Goal: Navigation & Orientation: Find specific page/section

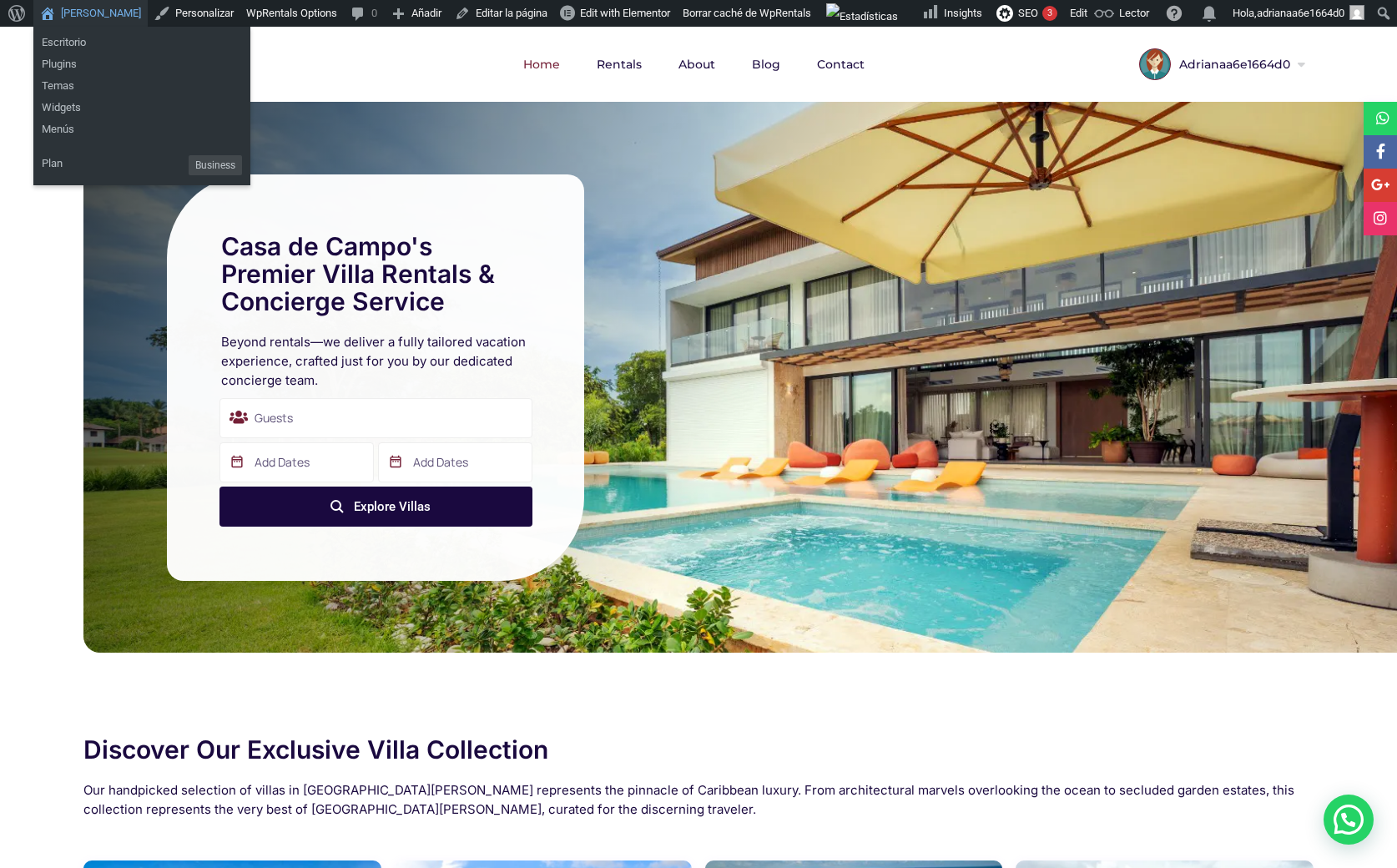
click at [91, 15] on link "[PERSON_NAME]" at bounding box center [91, 13] width 115 height 27
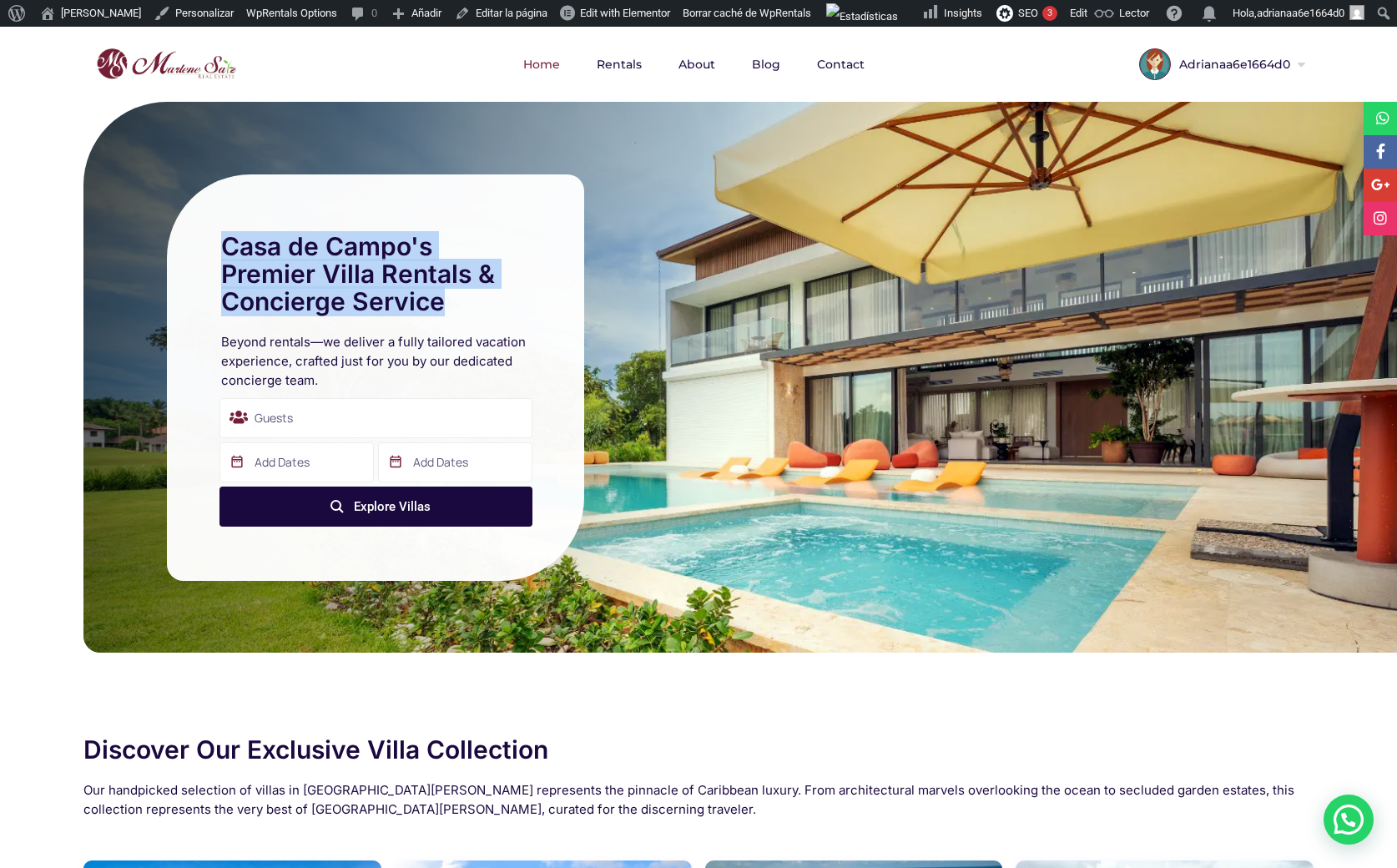
drag, startPoint x: 226, startPoint y: 245, endPoint x: 487, endPoint y: 315, distance: 270.2
click at [487, 315] on div "Casa de Campo's Premier Villa Rentals & Concierge Service" at bounding box center [375, 279] width 317 height 91
copy h1 "Casa de Campo's Premier Villa Rentals & Concierge Service"
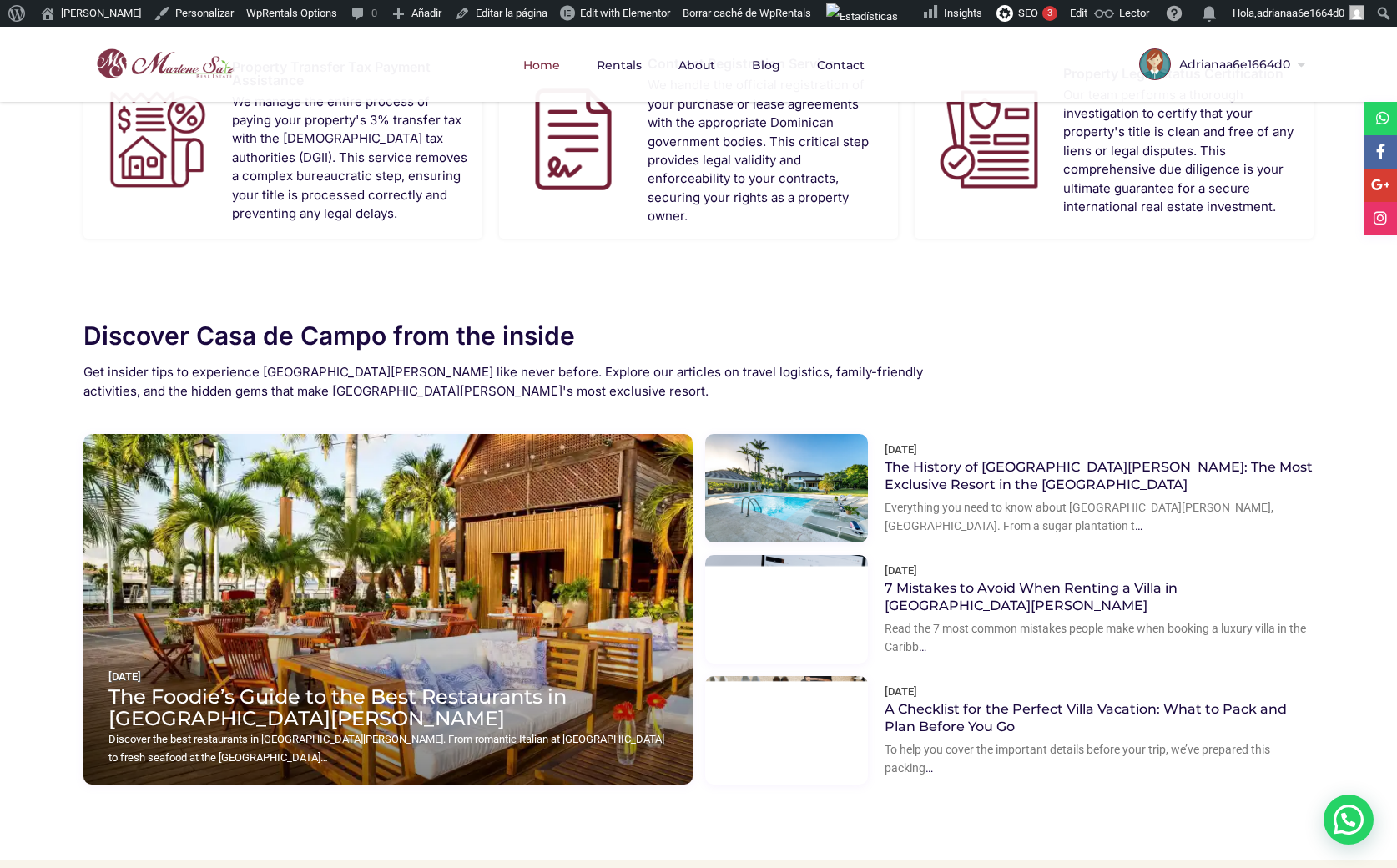
scroll to position [2099, 0]
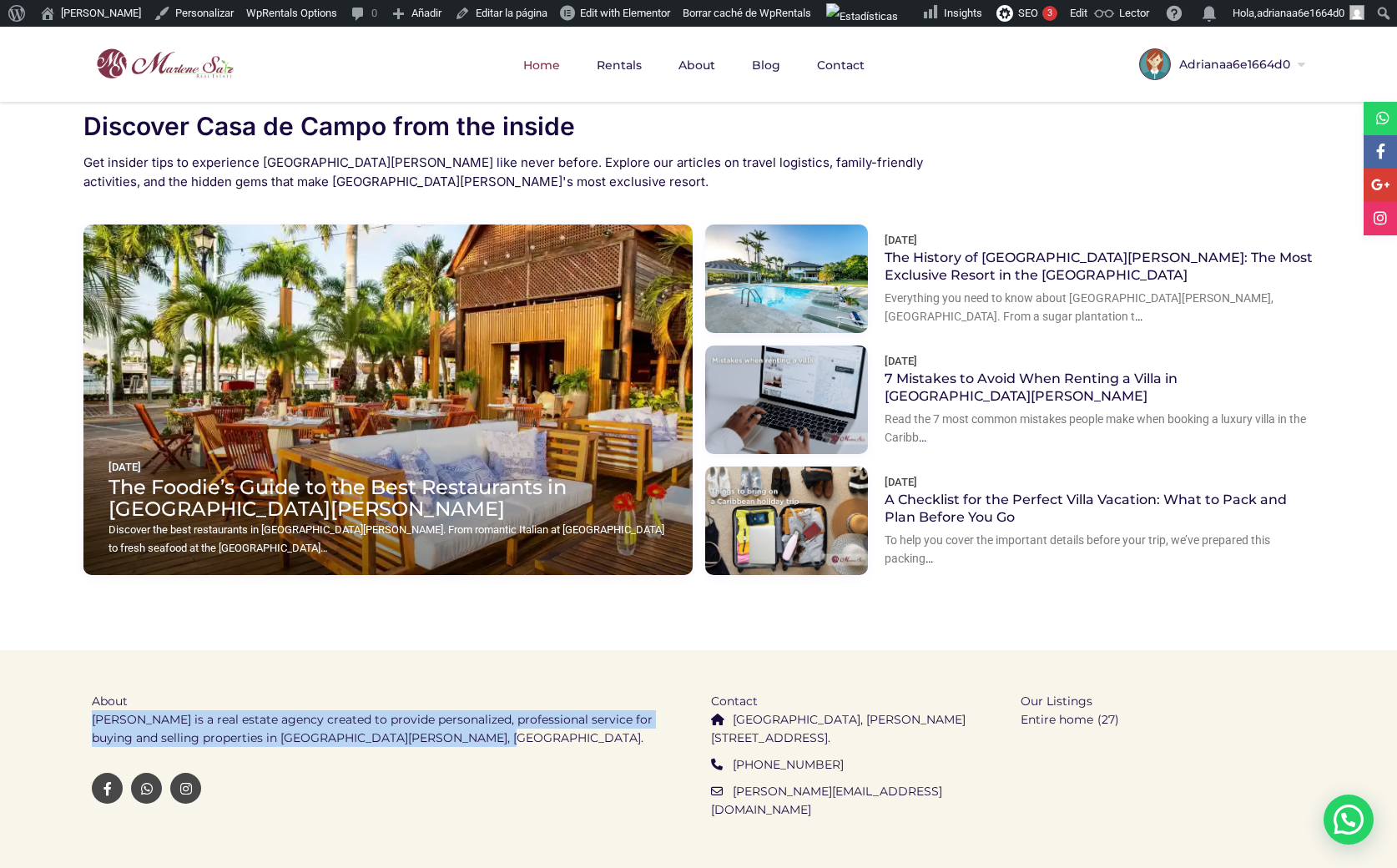
drag, startPoint x: 465, startPoint y: 711, endPoint x: 95, endPoint y: 692, distance: 370.5
click at [95, 710] on p "[PERSON_NAME] is a real estate agency created to provide personalized, professi…" at bounding box center [388, 729] width 594 height 38
copy p "[PERSON_NAME] is a real estate agency created to provide personalized, professi…"
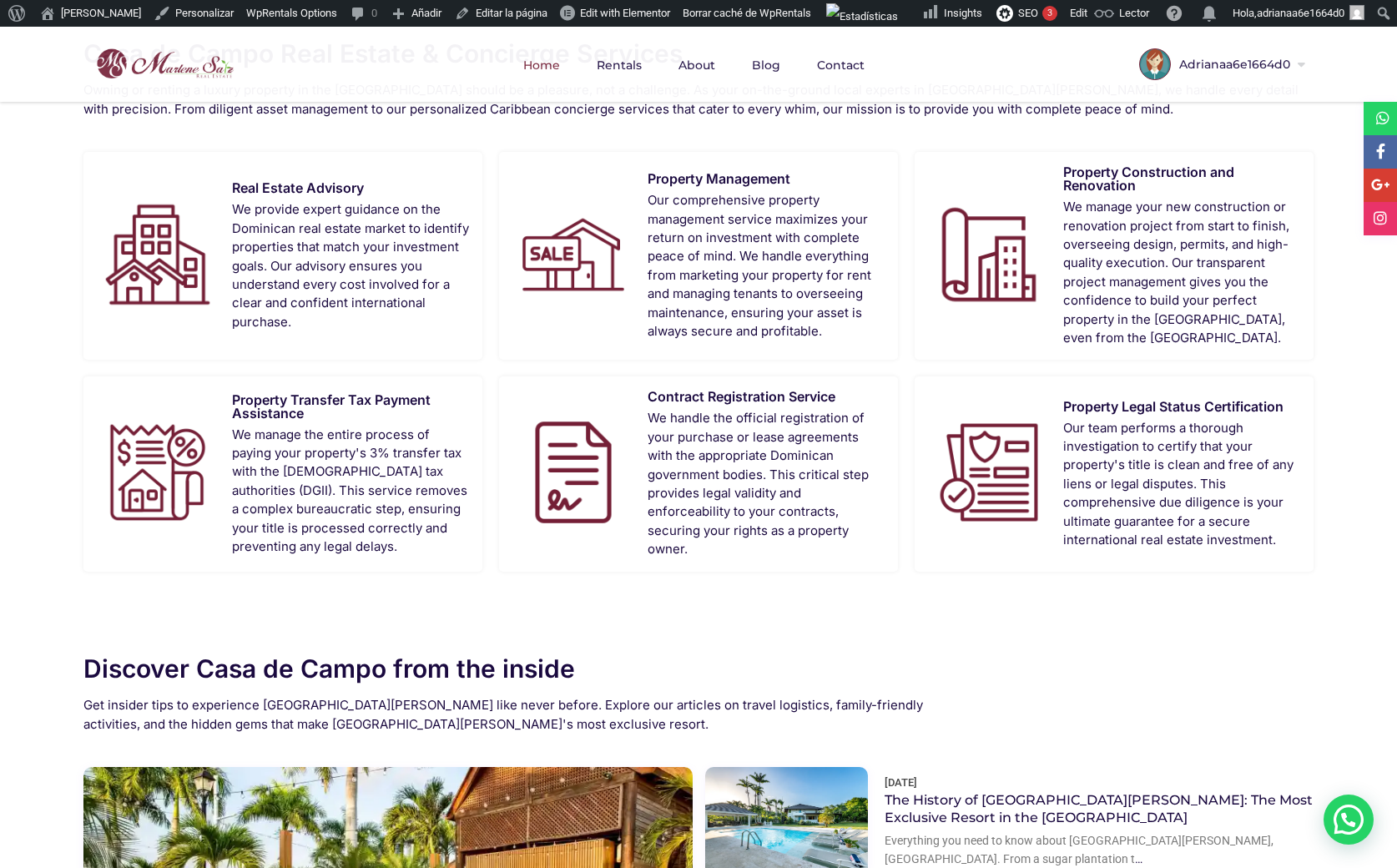
scroll to position [1555, 0]
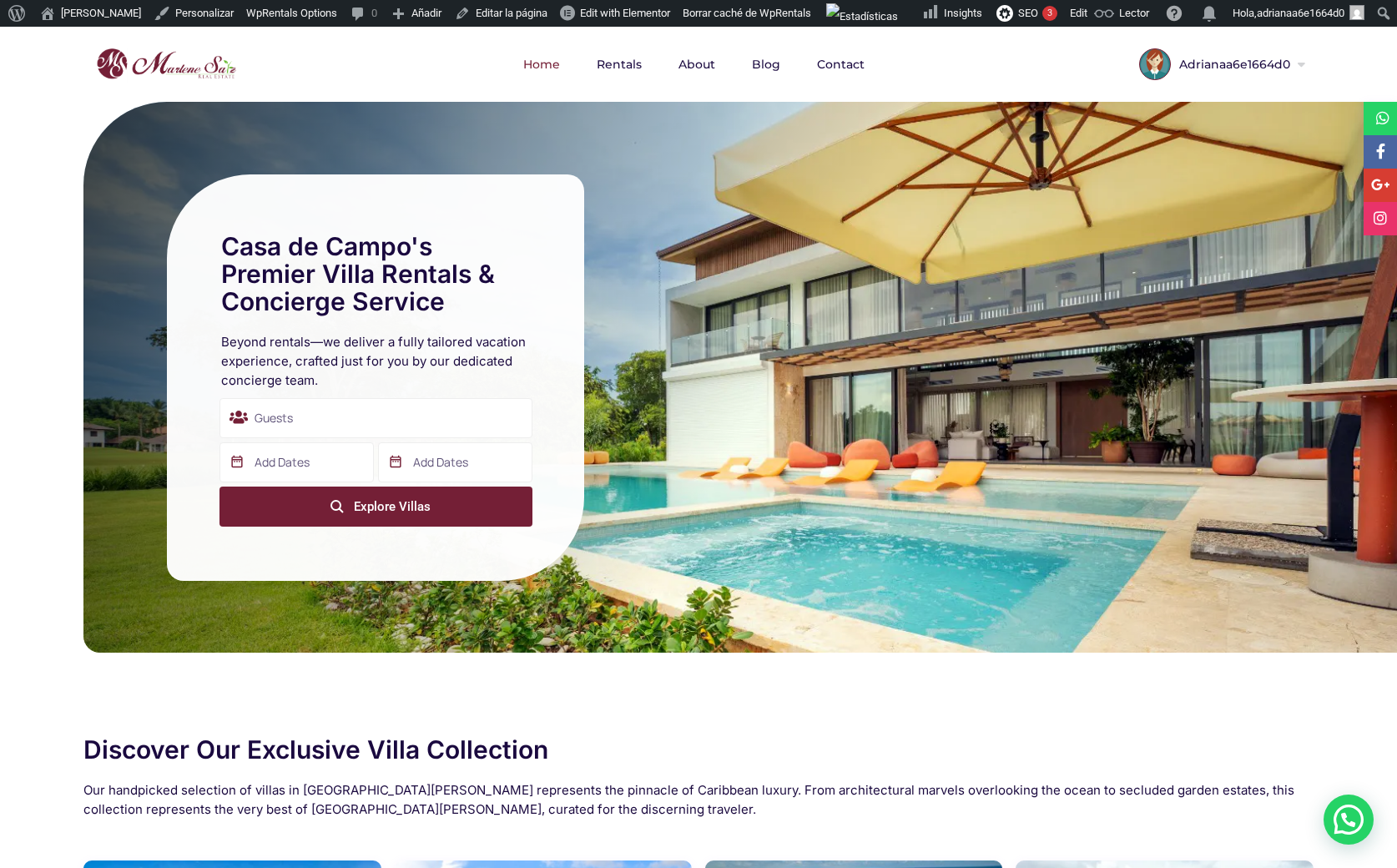
click at [387, 506] on button "Explore Villas" at bounding box center [375, 506] width 313 height 40
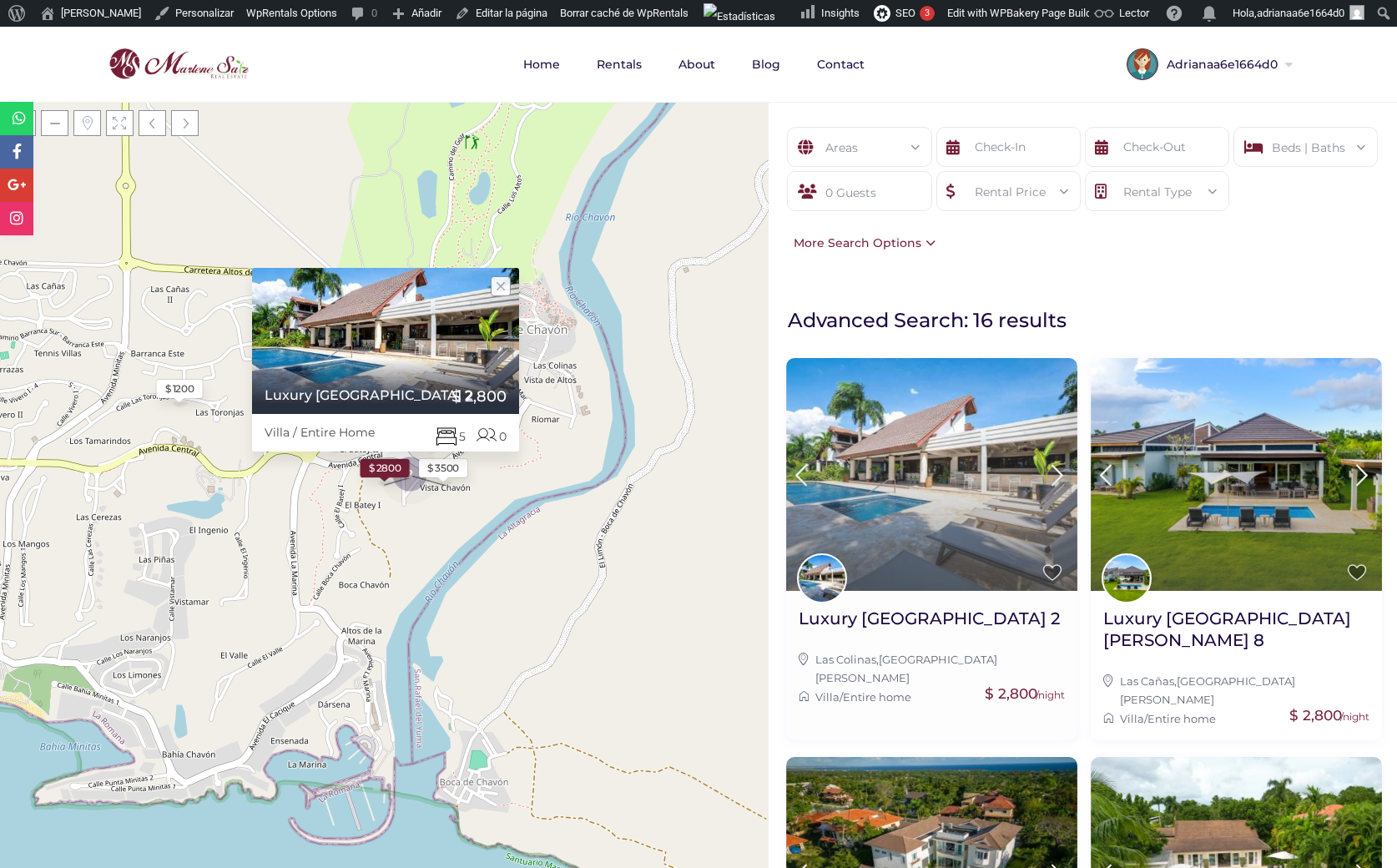
click at [901, 454] on img at bounding box center [931, 475] width 291 height 233
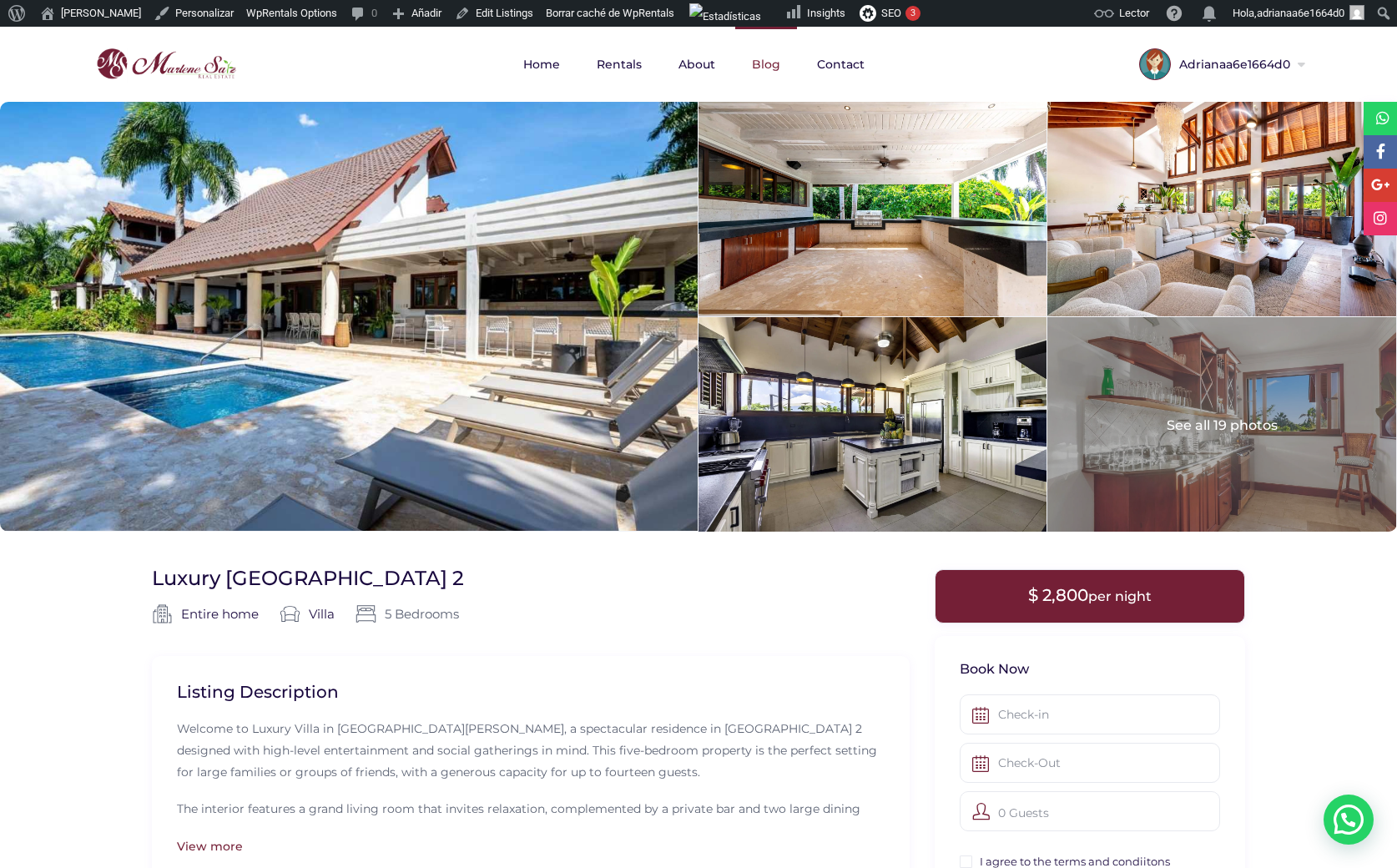
click at [765, 55] on link "Blog" at bounding box center [766, 64] width 62 height 75
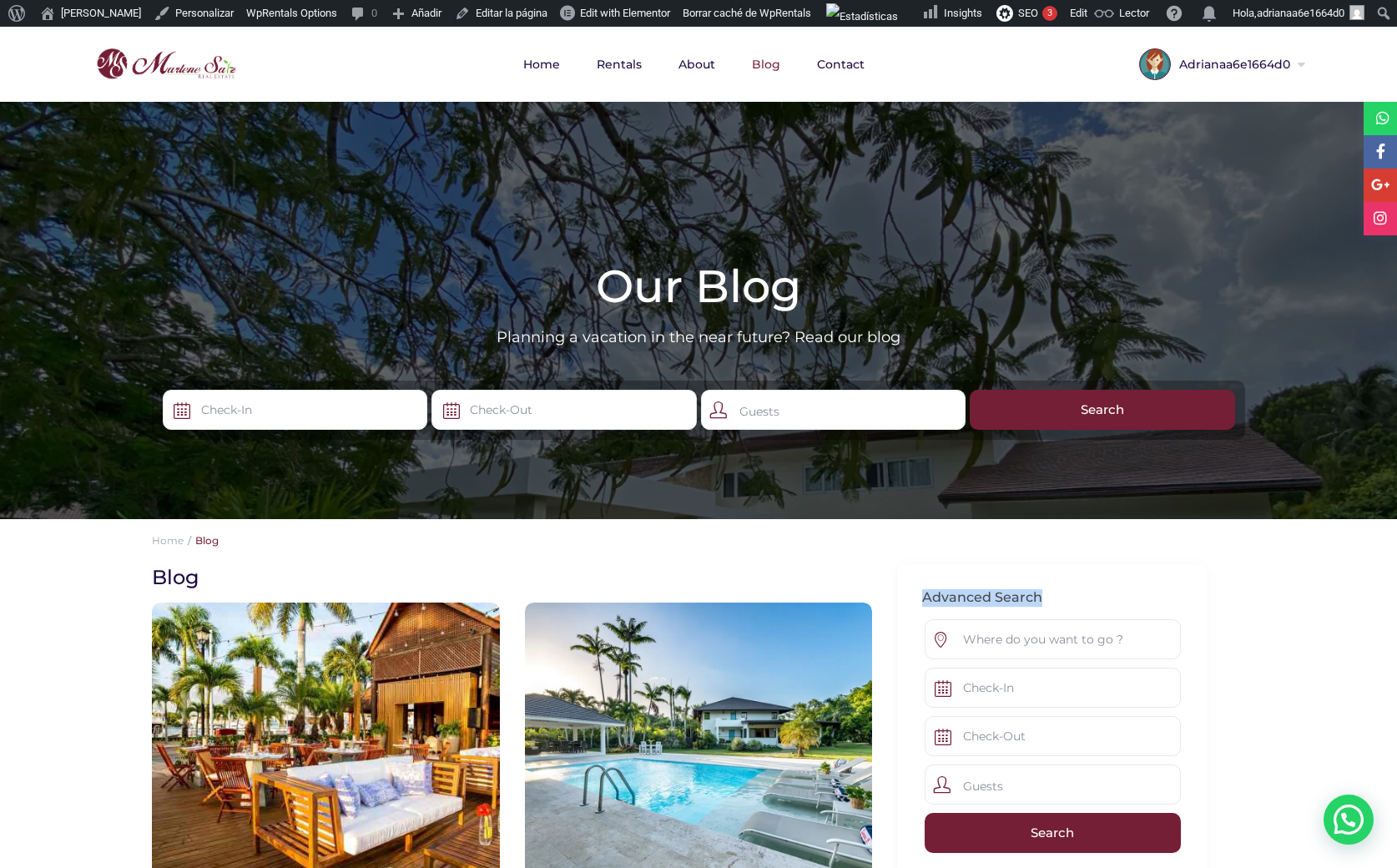
drag, startPoint x: 1041, startPoint y: 596, endPoint x: 924, endPoint y: 590, distance: 117.2
click at [924, 590] on h2 "Advanced Search" at bounding box center [1052, 598] width 261 height 18
copy h2 "Advanced Search"
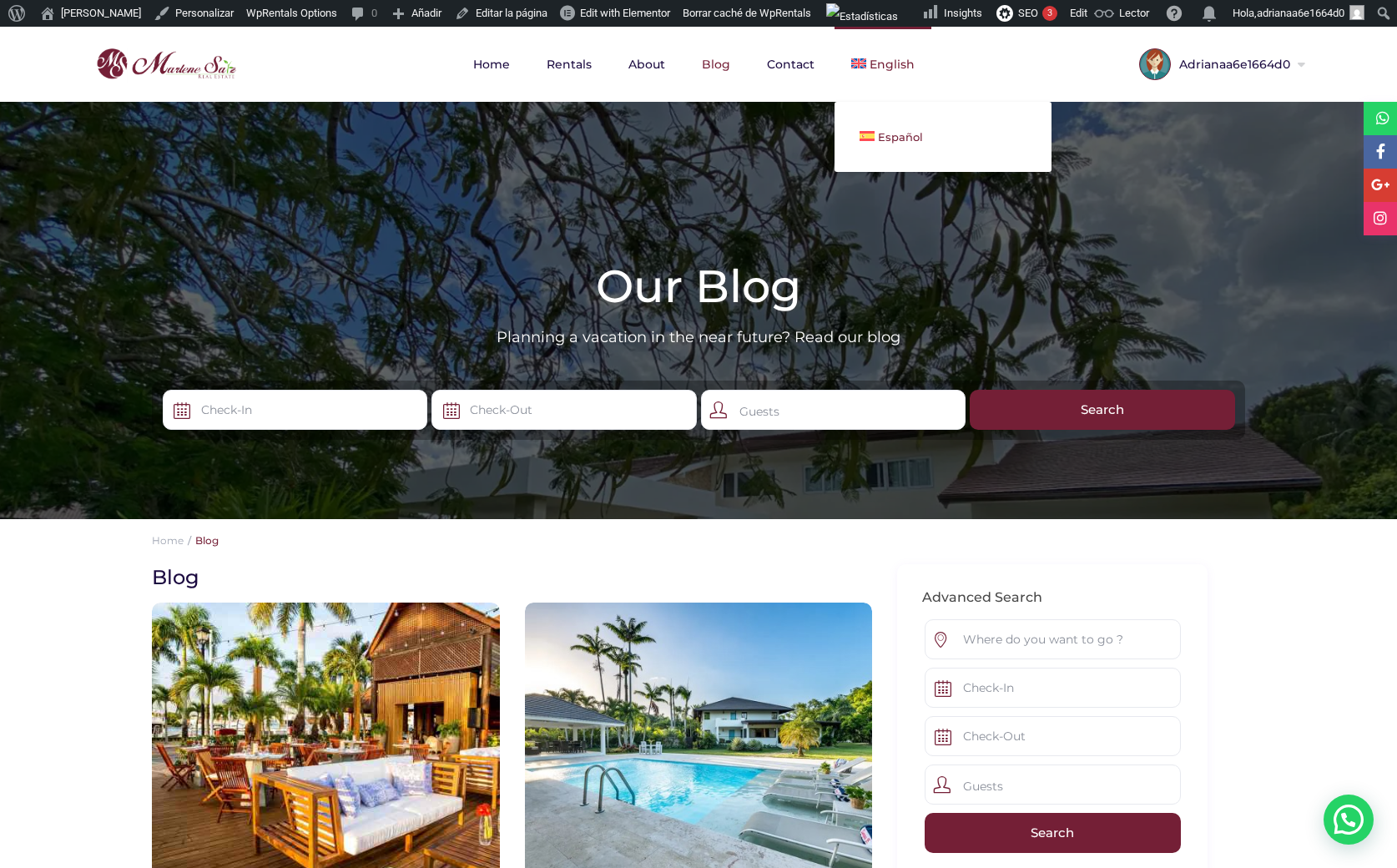
click at [899, 142] on span "Español" at bounding box center [901, 136] width 45 height 13
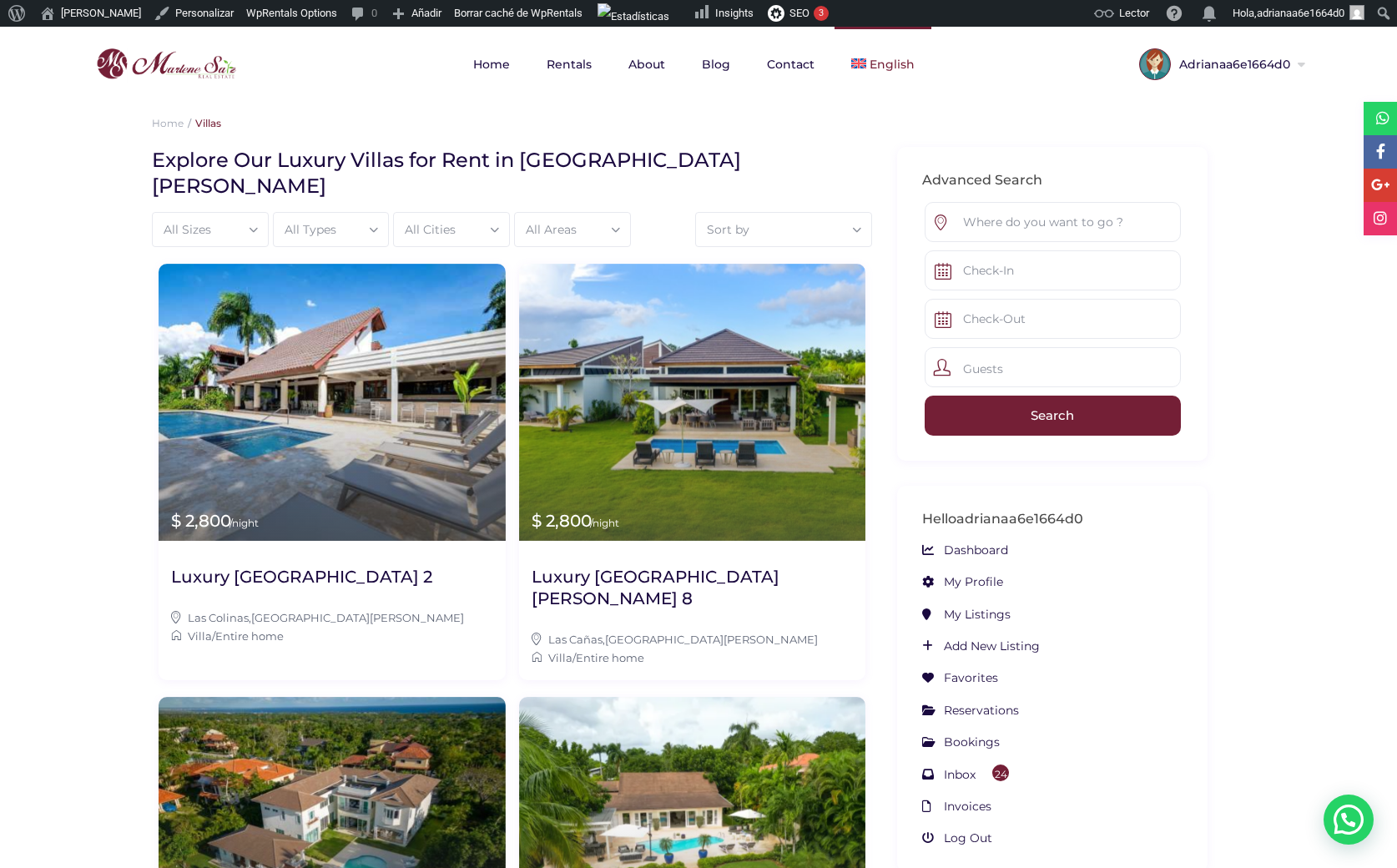
click at [864, 66] on img at bounding box center [858, 63] width 15 height 10
click at [864, 83] on link "English" at bounding box center [883, 64] width 97 height 75
click at [712, 67] on link "Blog" at bounding box center [716, 64] width 62 height 75
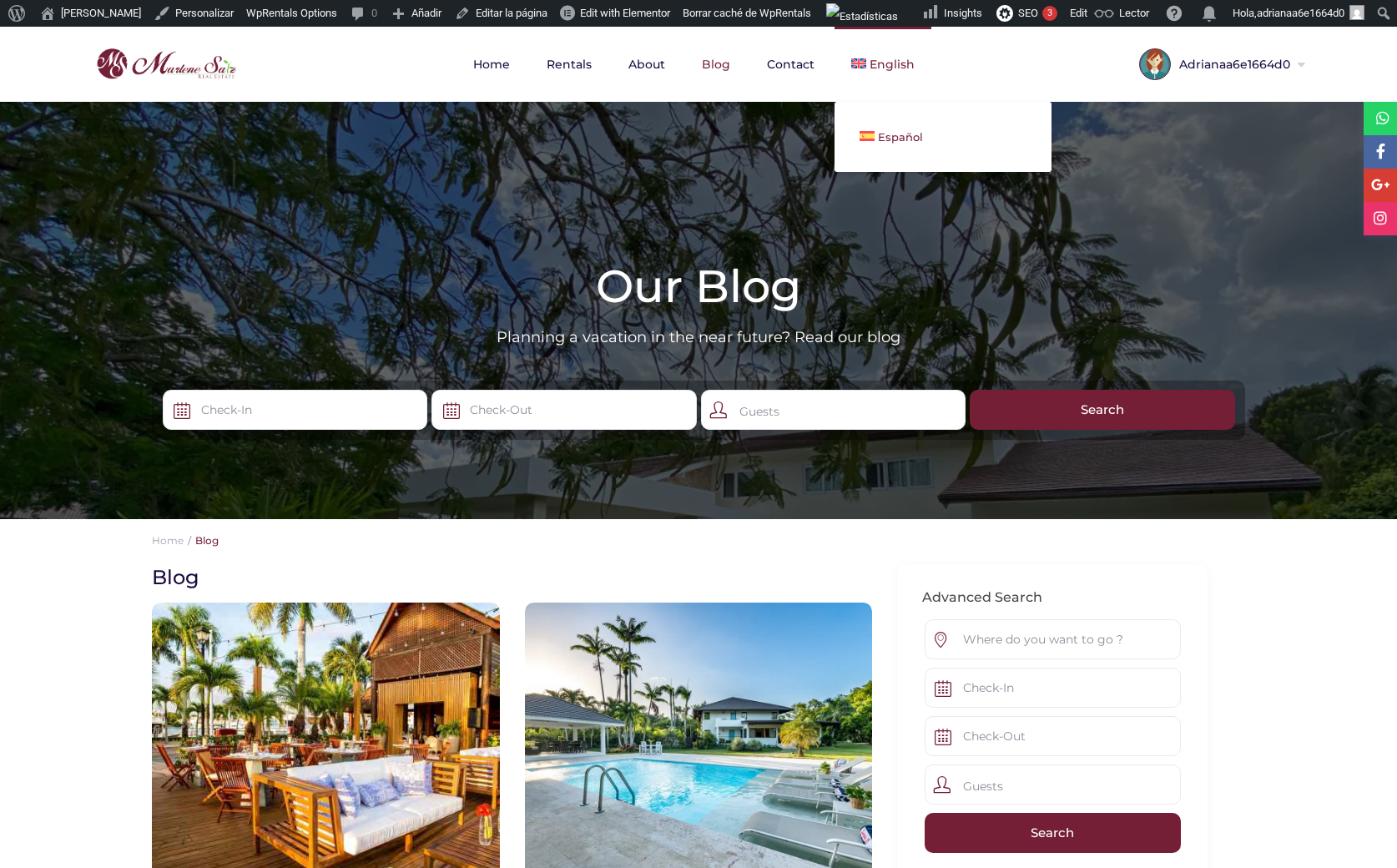
click at [862, 138] on img at bounding box center [867, 135] width 15 height 10
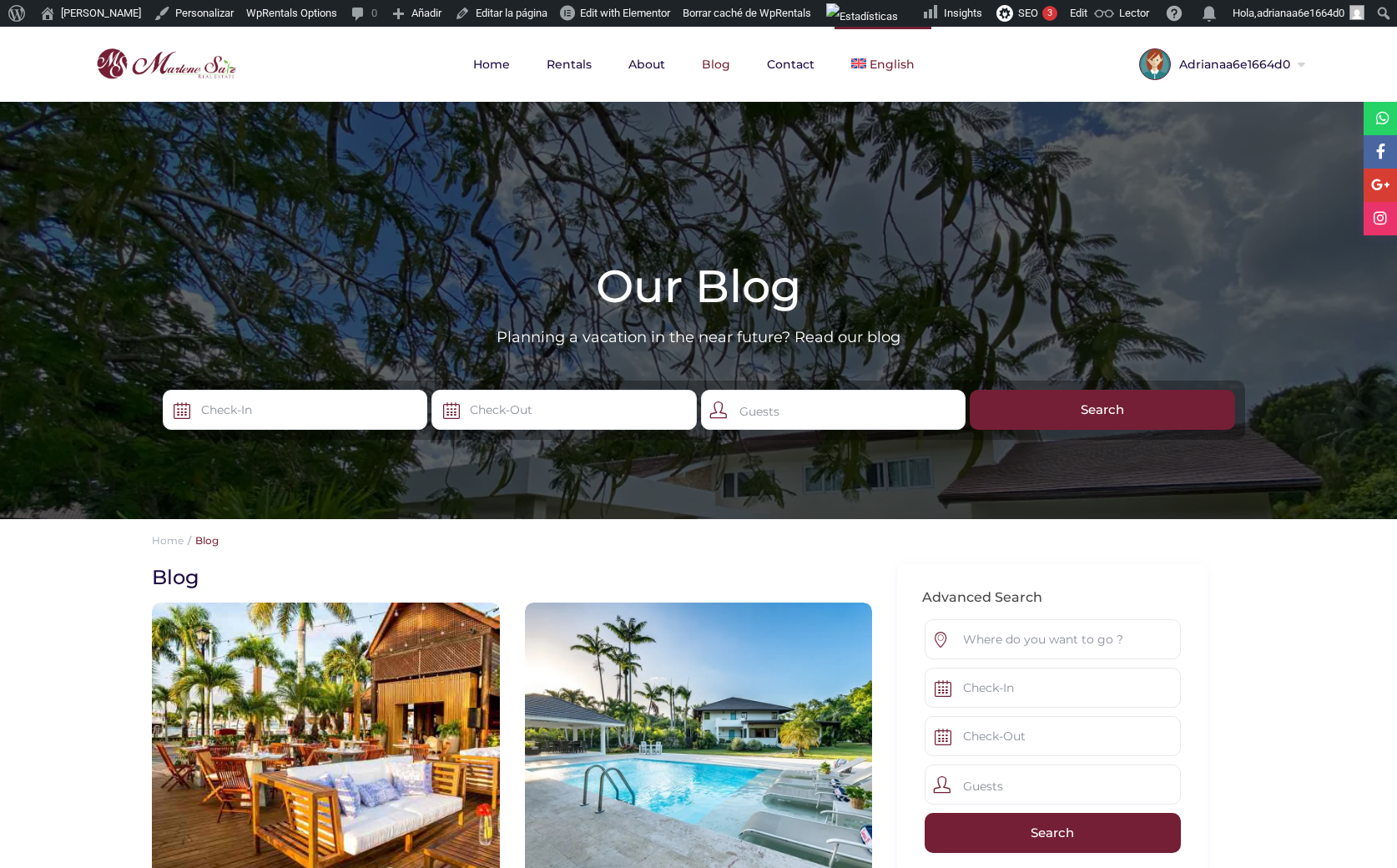
click at [877, 67] on span "English" at bounding box center [893, 64] width 45 height 15
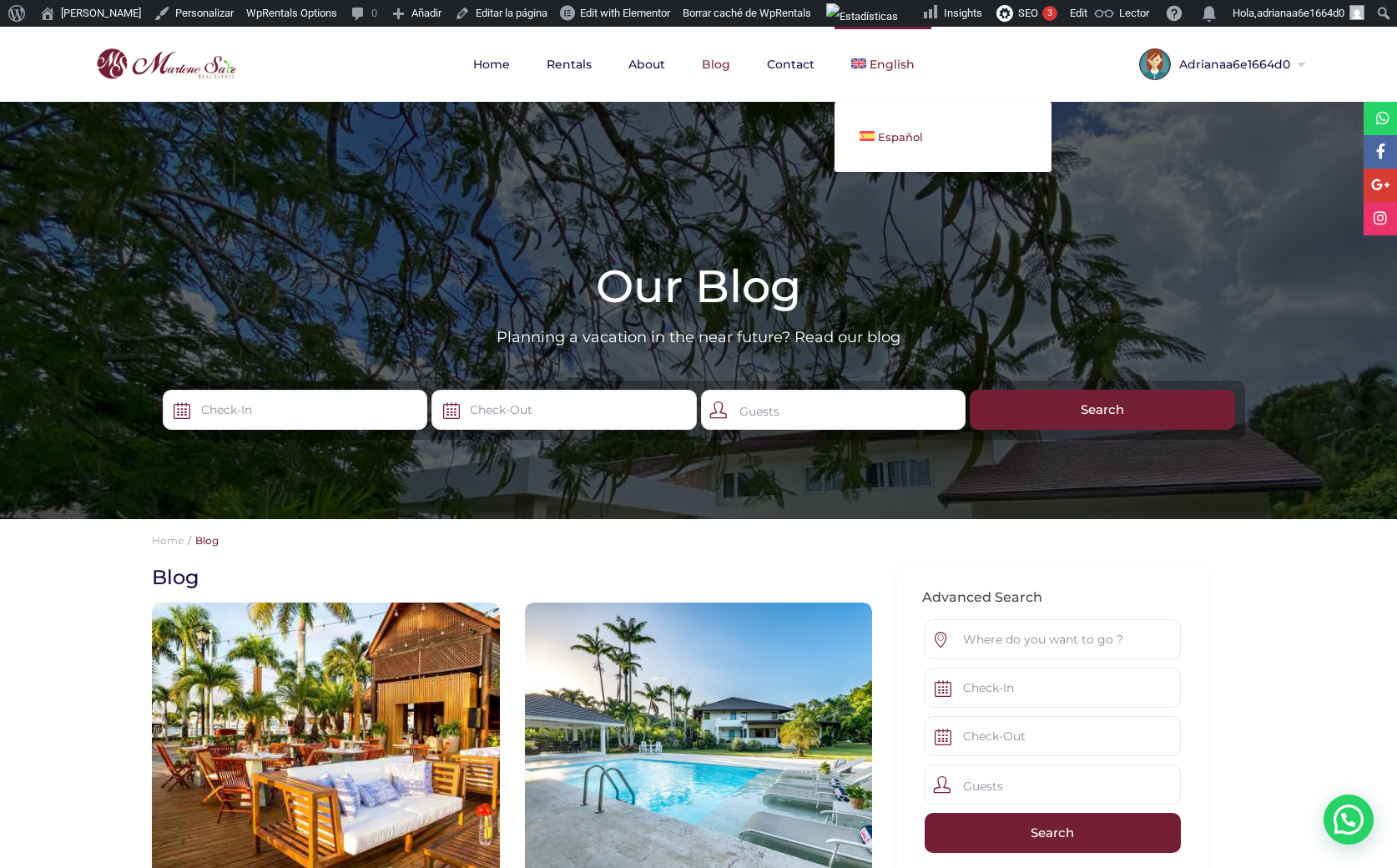
click at [867, 140] on img at bounding box center [867, 135] width 15 height 10
